Goal: Task Accomplishment & Management: Manage account settings

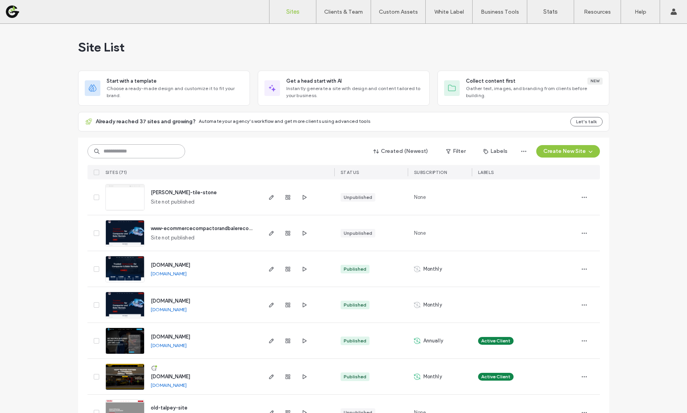
click at [147, 153] on input at bounding box center [136, 151] width 98 height 14
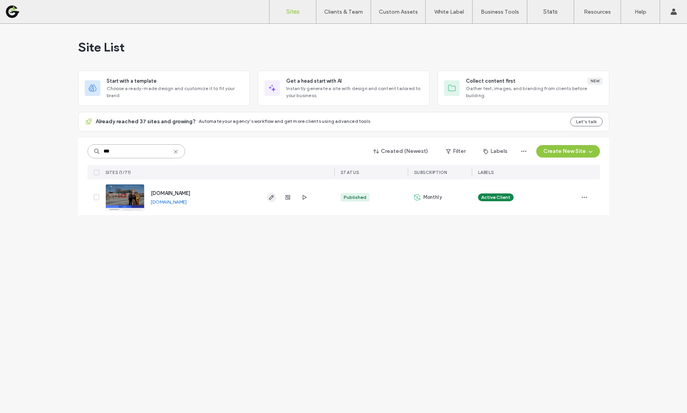
type input "***"
click at [270, 200] on use "button" at bounding box center [271, 197] width 5 height 5
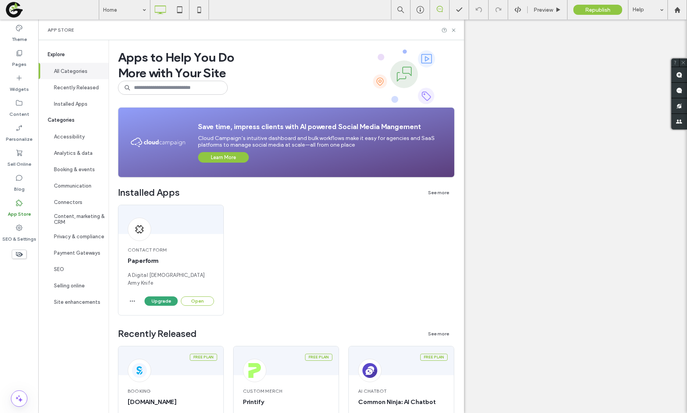
click at [201, 297] on button "Open" at bounding box center [197, 301] width 33 height 9
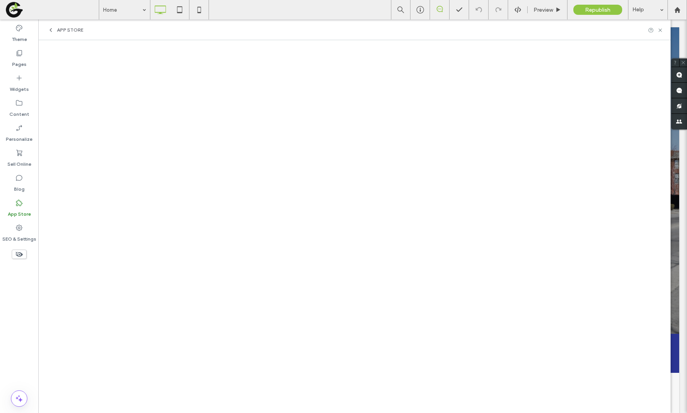
click at [54, 34] on div "App Store" at bounding box center [354, 30] width 632 height 21
click at [54, 31] on div "App Store" at bounding box center [66, 30] width 36 height 6
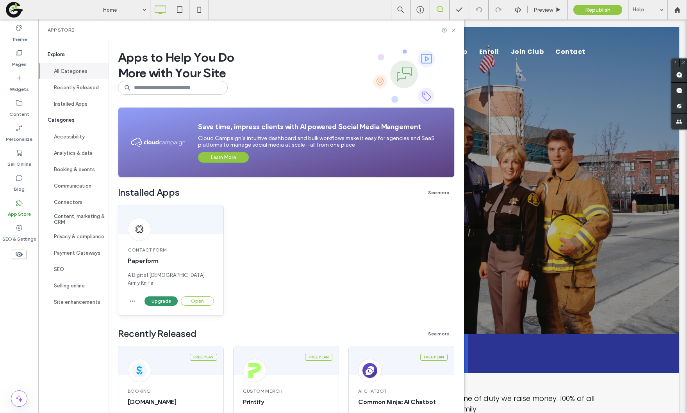
click at [164, 297] on button "Upgrade" at bounding box center [160, 301] width 33 height 9
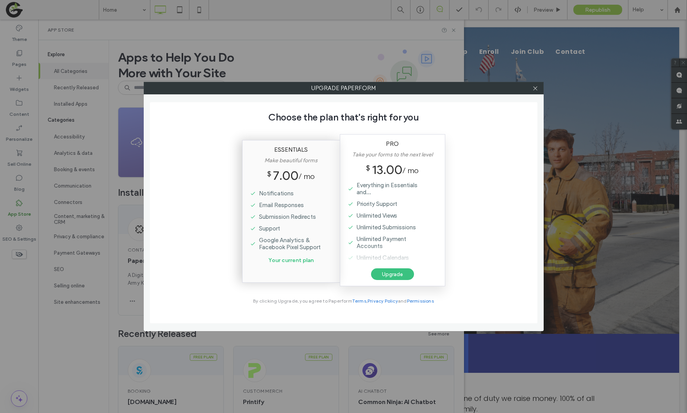
scroll to position [349, 0]
click at [303, 262] on label "Your current plan" at bounding box center [290, 265] width 45 height 24
